Goal: Task Accomplishment & Management: Manage account settings

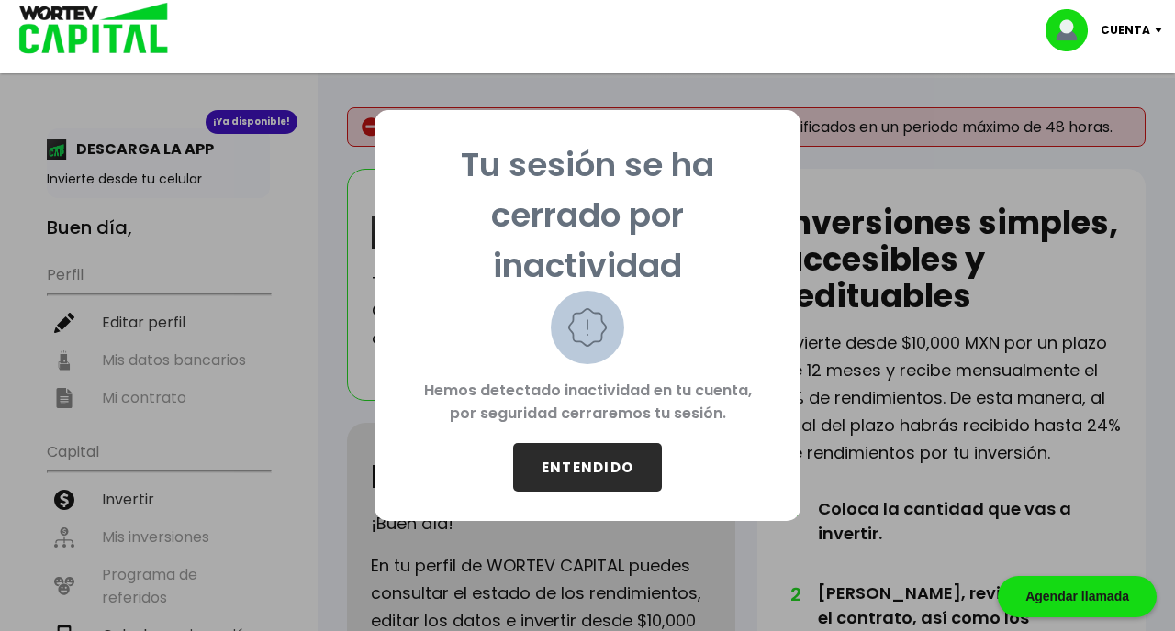
click at [576, 443] on button "ENTENDIDO" at bounding box center [587, 467] width 149 height 49
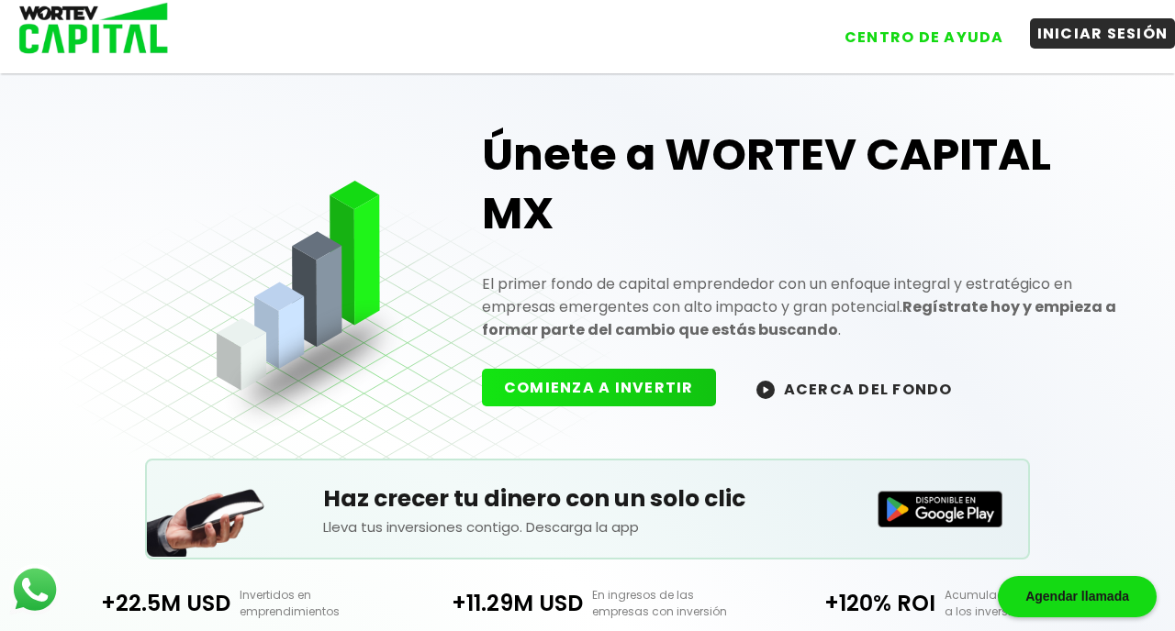
click at [1075, 45] on button "INICIAR SESIÓN" at bounding box center [1103, 33] width 146 height 30
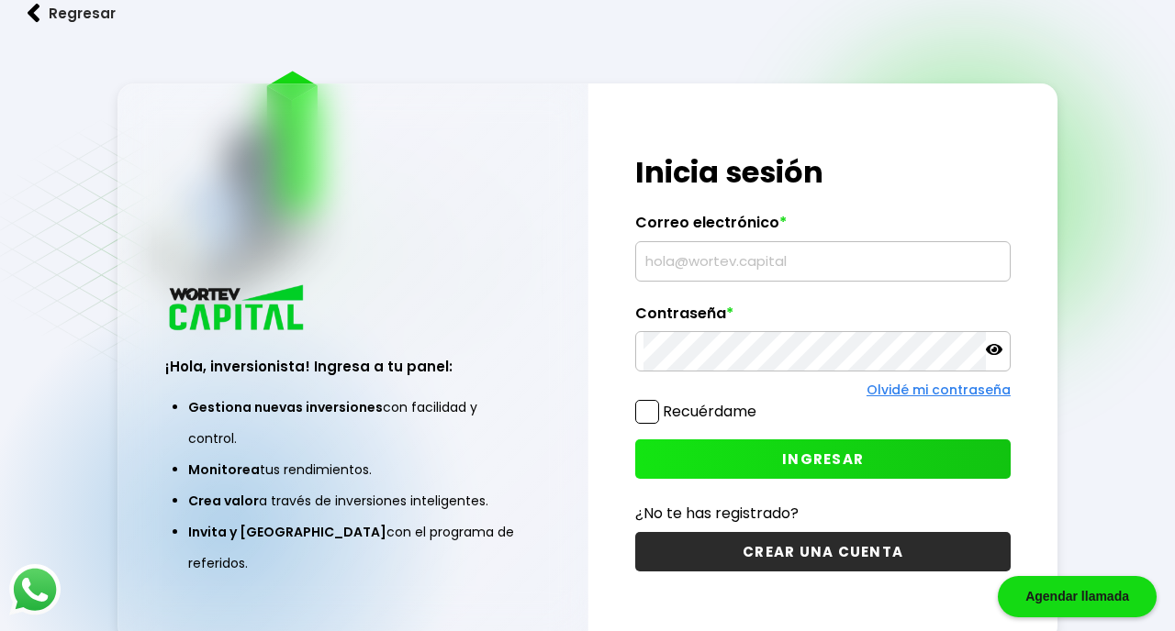
click at [781, 271] on input "text" at bounding box center [822, 261] width 359 height 39
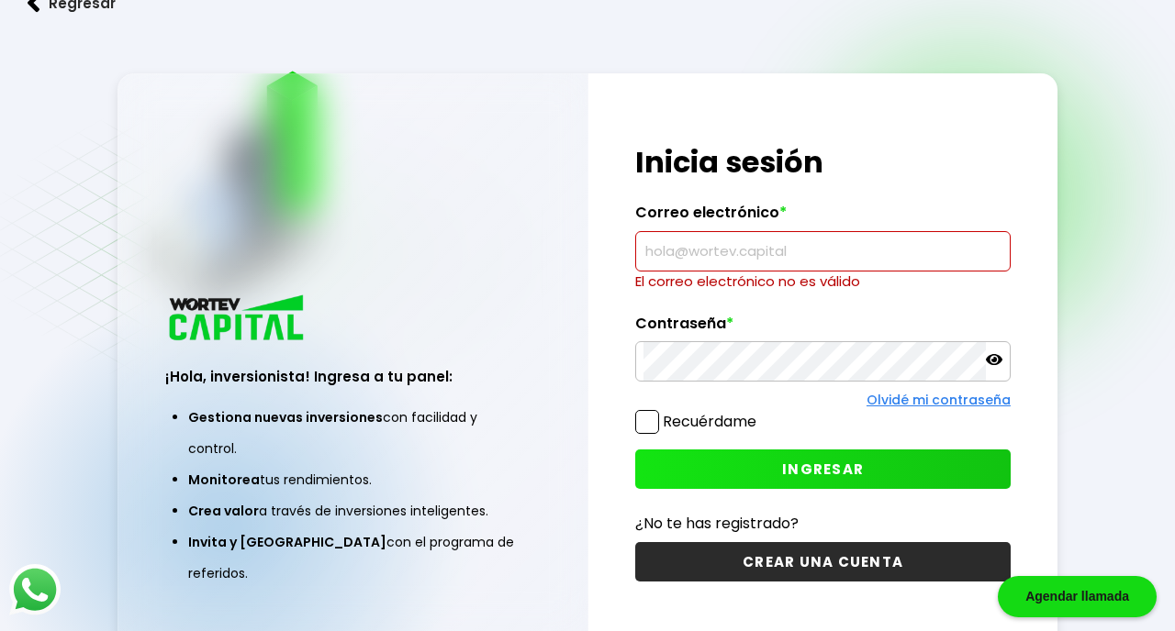
type input "[PERSON_NAME][EMAIL_ADDRESS][PERSON_NAME][PERSON_NAME][DOMAIN_NAME]"
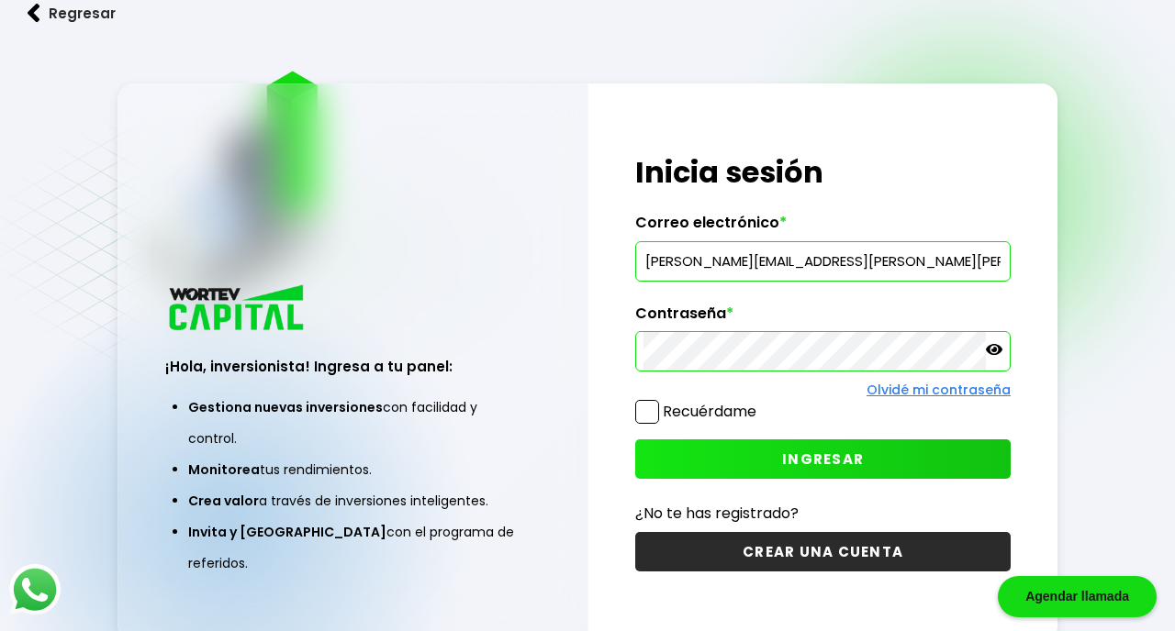
click at [647, 415] on span at bounding box center [647, 412] width 24 height 24
click at [760, 403] on input "Recuérdame" at bounding box center [760, 403] width 0 height 0
click at [702, 442] on button "INGRESAR" at bounding box center [822, 459] width 375 height 39
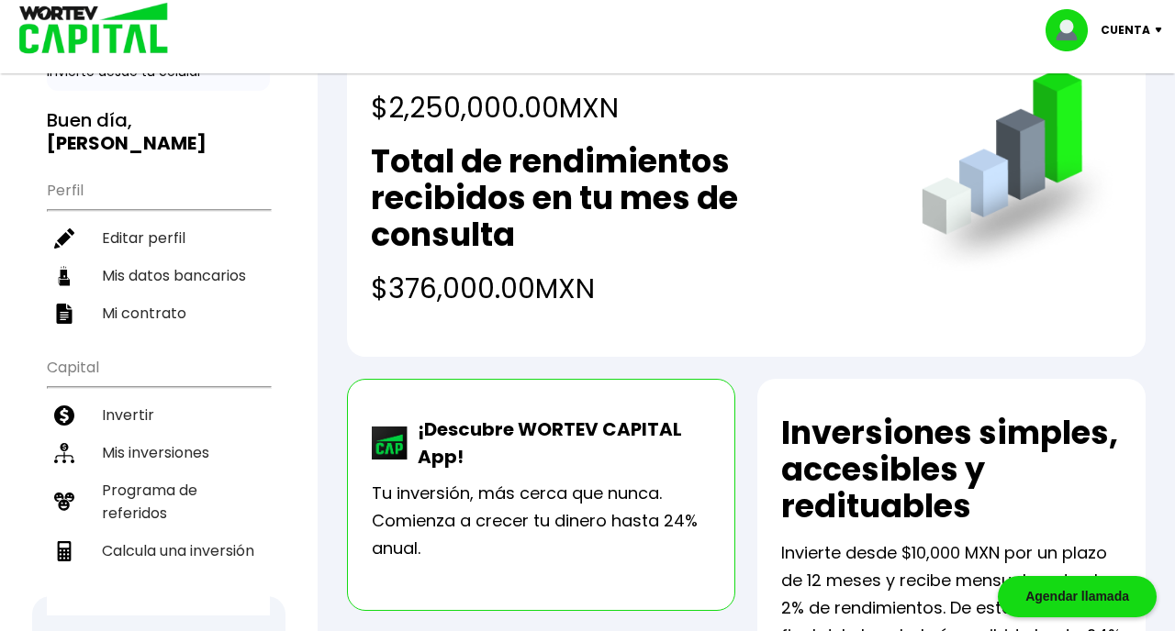
scroll to position [112, 0]
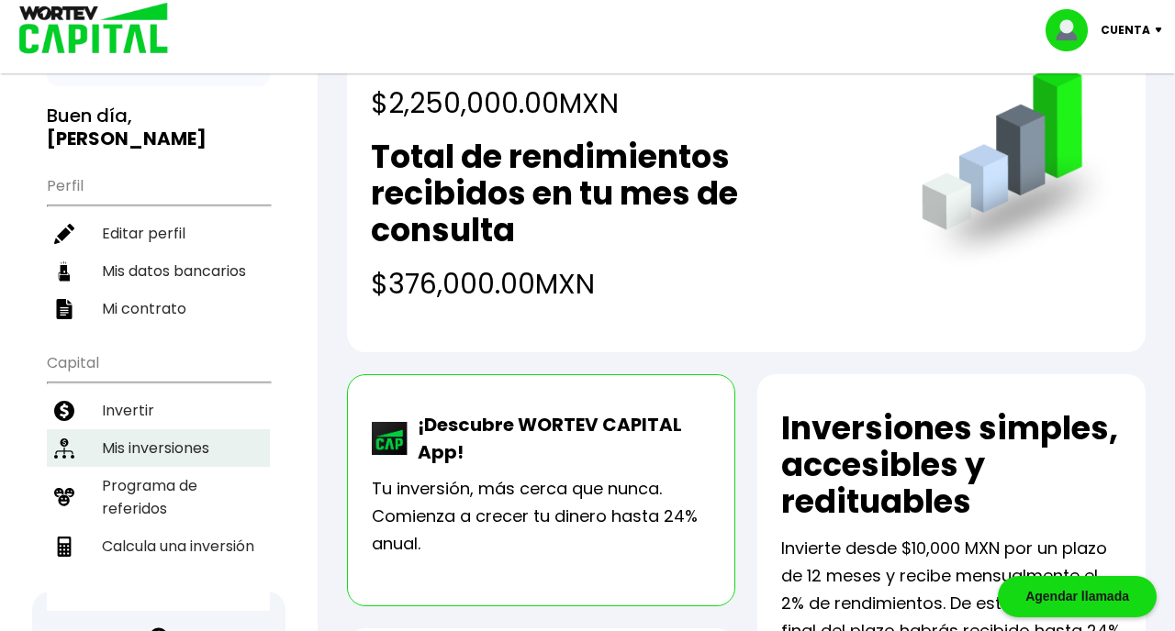
click at [147, 442] on li "Mis inversiones" at bounding box center [158, 448] width 223 height 38
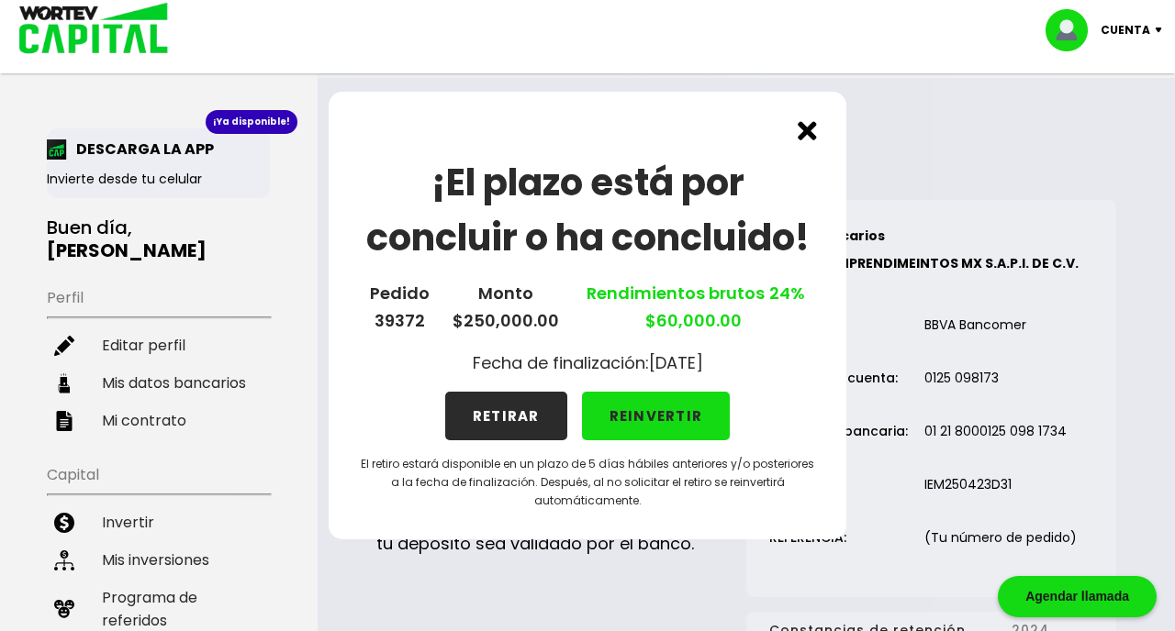
click at [531, 421] on button "RETIRAR" at bounding box center [506, 416] width 122 height 49
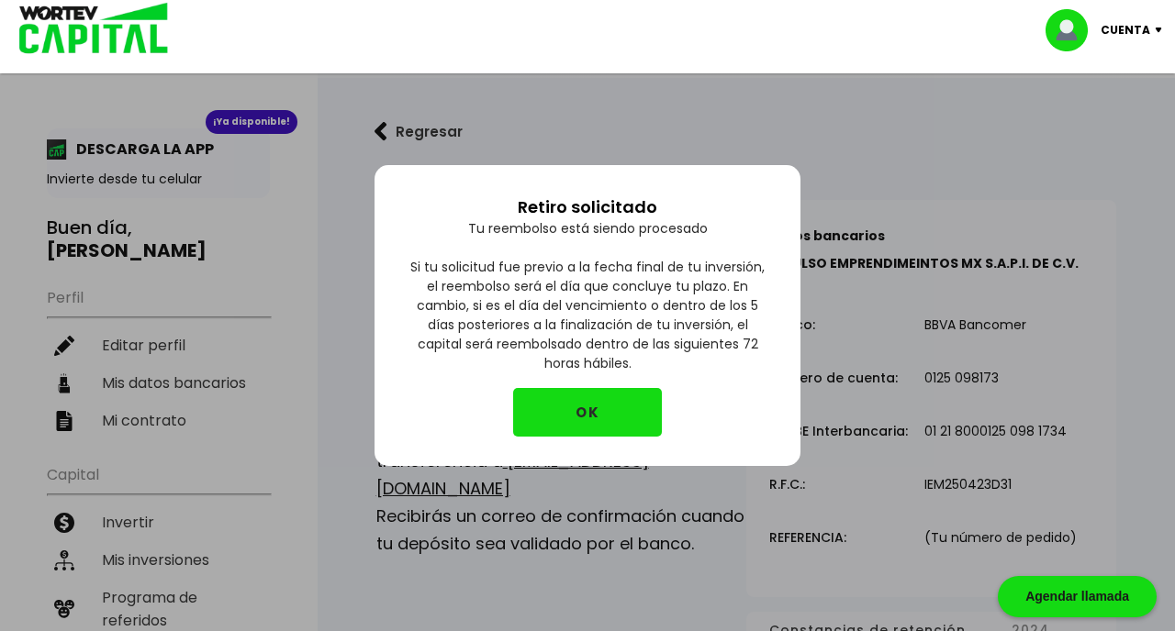
click at [607, 395] on button "OK" at bounding box center [587, 412] width 149 height 49
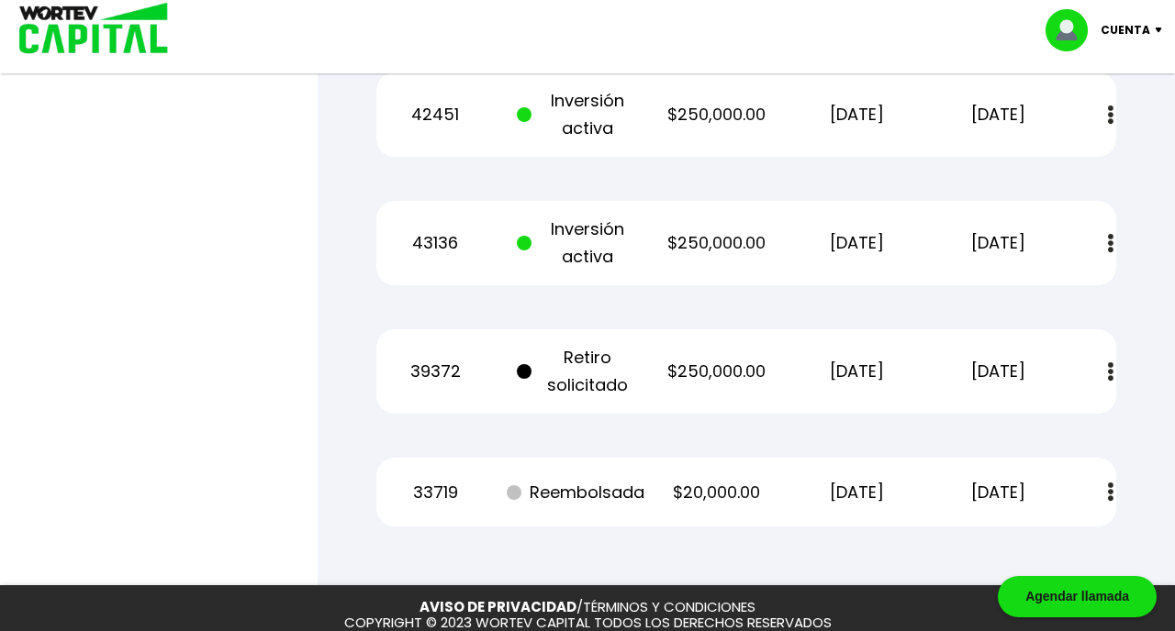
scroll to position [1659, 0]
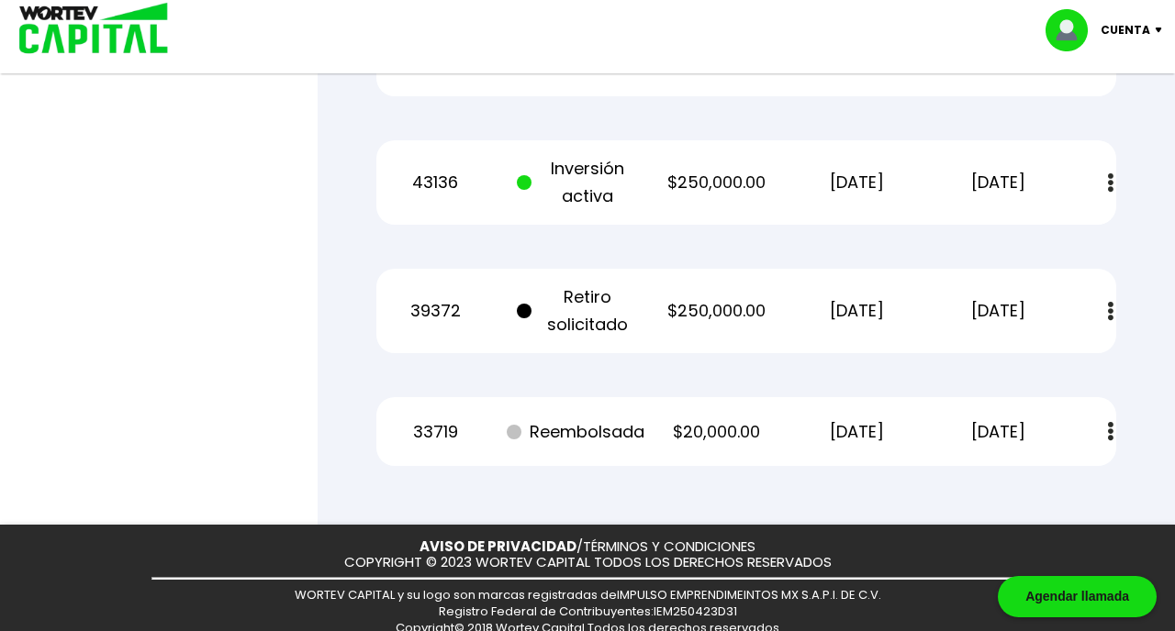
click at [1111, 312] on img at bounding box center [1111, 311] width 6 height 19
click at [781, 272] on div "39372 Retiro solicitado $250,000.00 [DATE] [DATE] Estado de cuenta" at bounding box center [746, 311] width 740 height 84
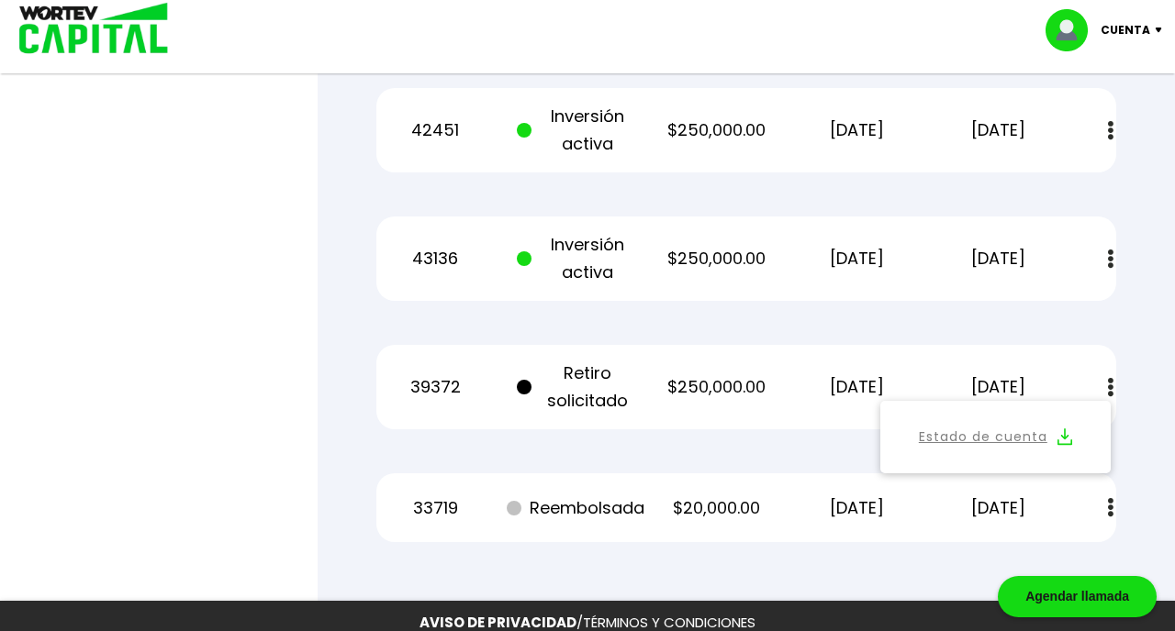
scroll to position [1598, 0]
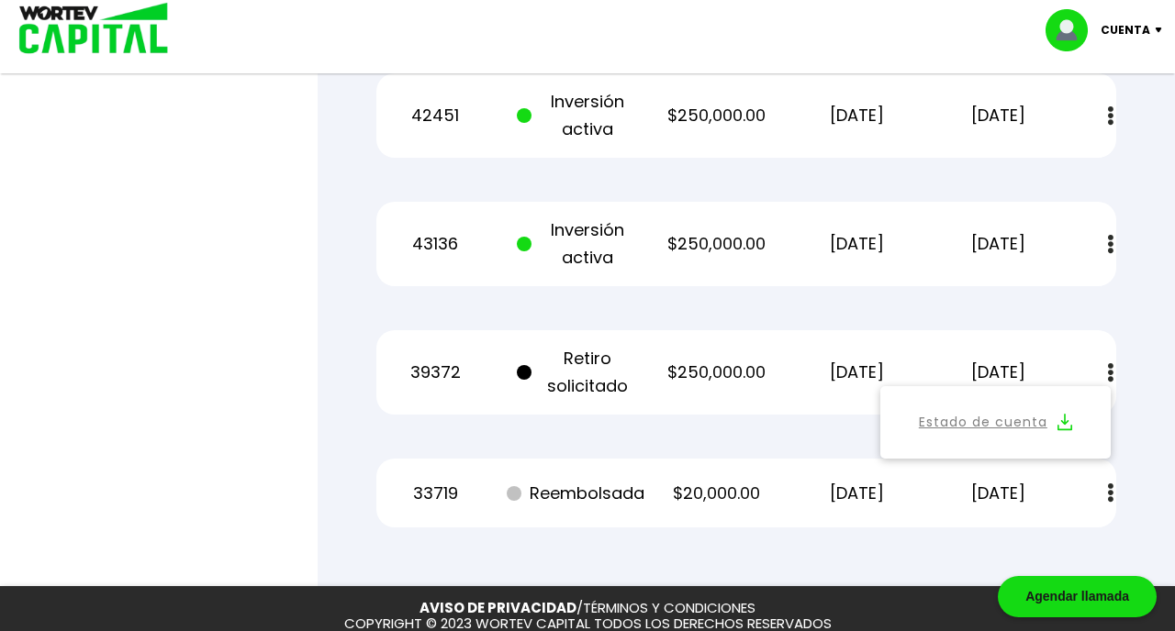
click at [1114, 373] on button at bounding box center [1110, 372] width 26 height 39
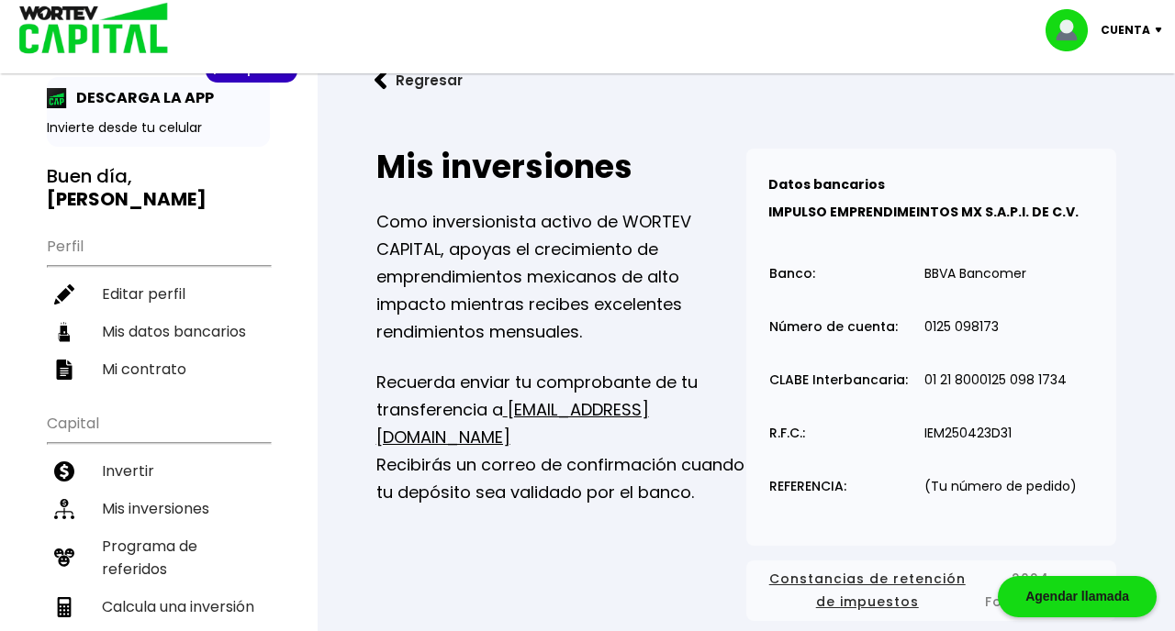
scroll to position [0, 0]
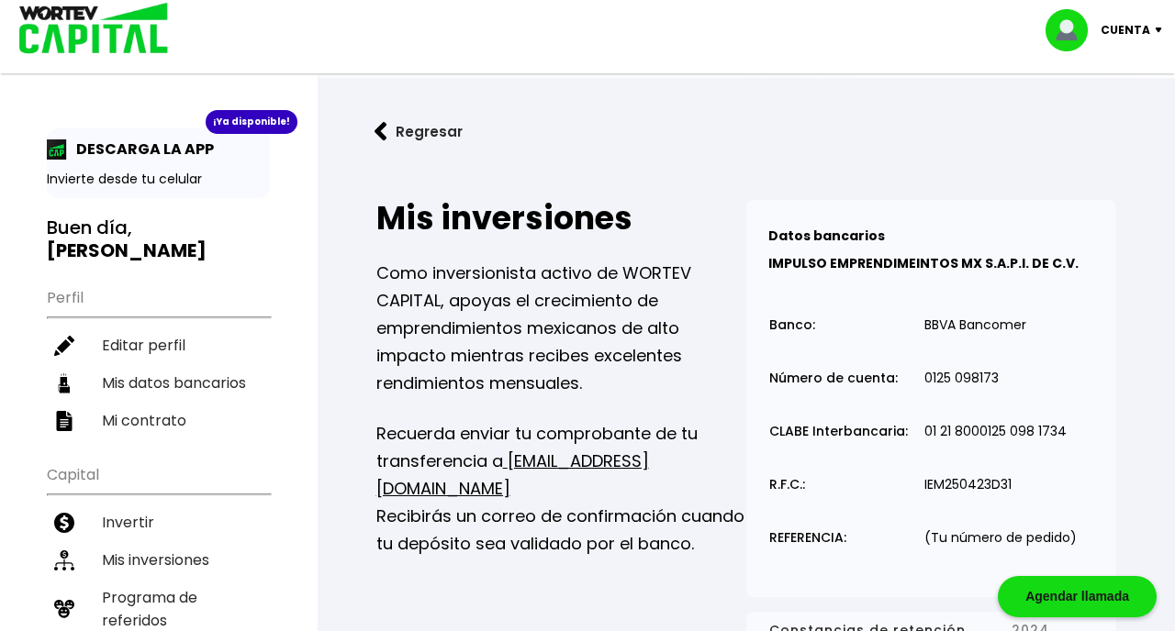
click at [212, 156] on div "DESCARGA LA APP" at bounding box center [158, 149] width 223 height 23
click at [123, 155] on p "DESCARGA LA APP" at bounding box center [140, 149] width 147 height 23
